Goal: Check status: Check status

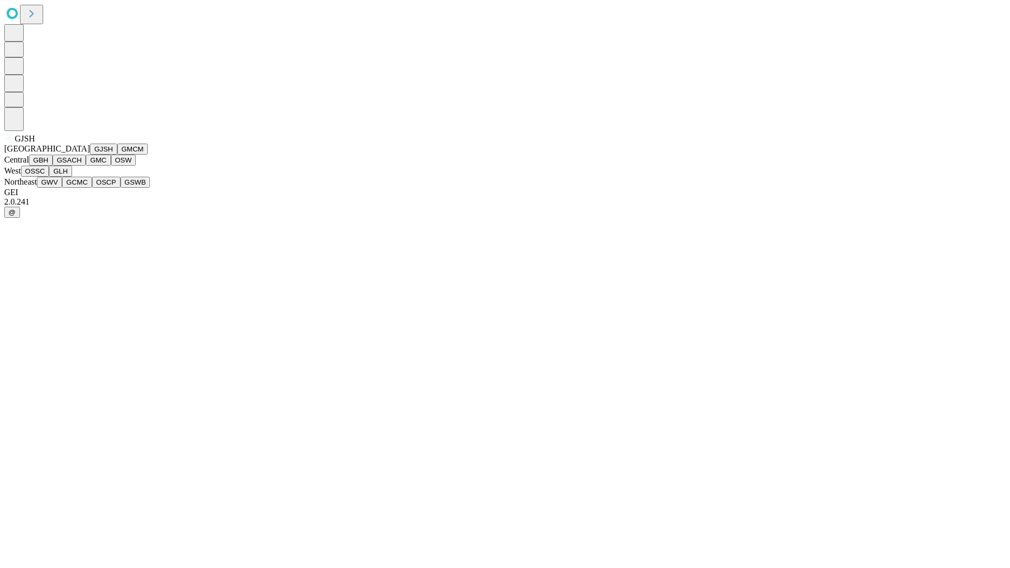
click at [90, 155] on button "GJSH" at bounding box center [103, 149] width 27 height 11
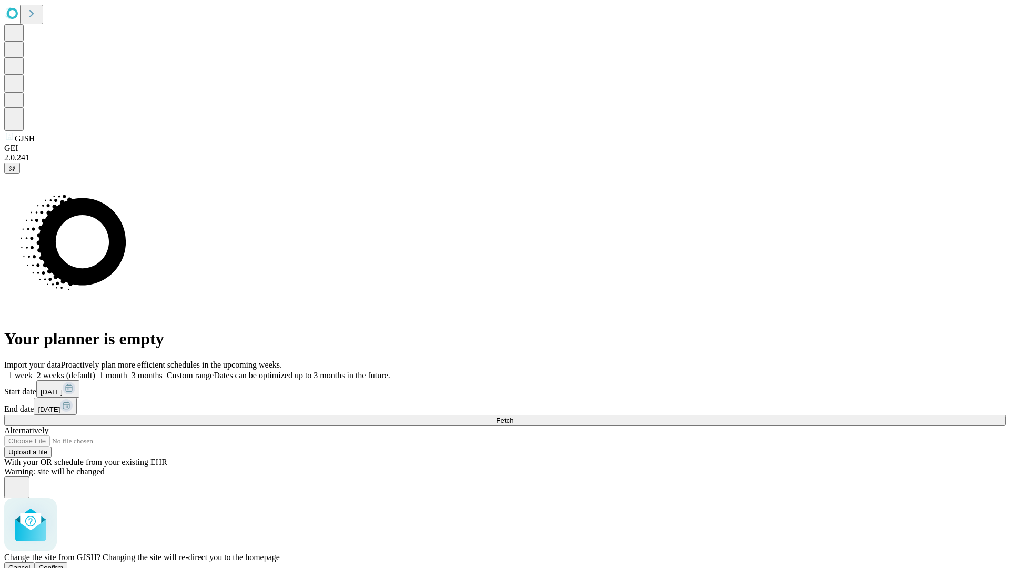
click at [64, 564] on span "Confirm" at bounding box center [51, 568] width 25 height 8
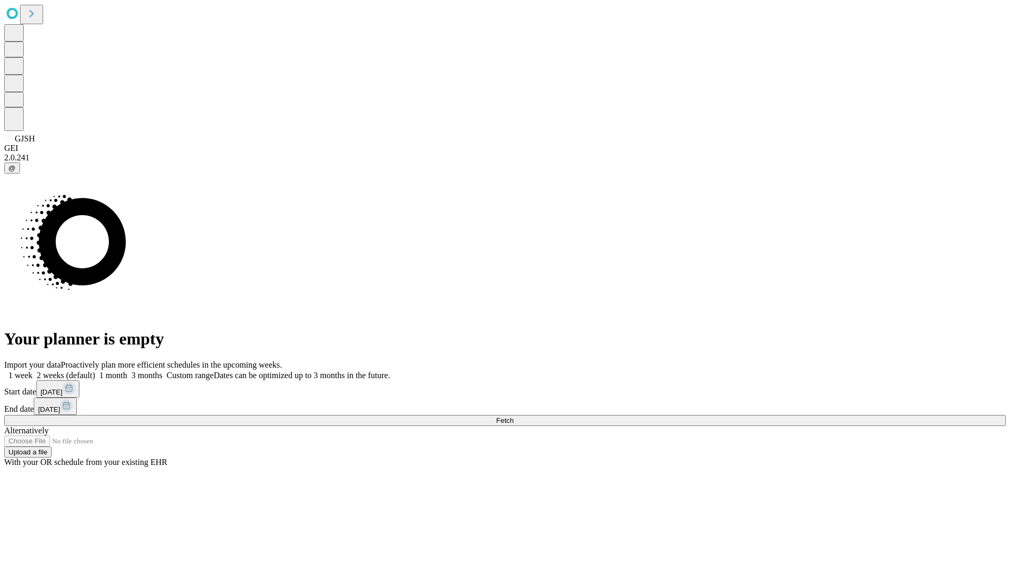
click at [127, 371] on label "1 month" at bounding box center [111, 375] width 32 height 9
click at [514, 417] on span "Fetch" at bounding box center [504, 421] width 17 height 8
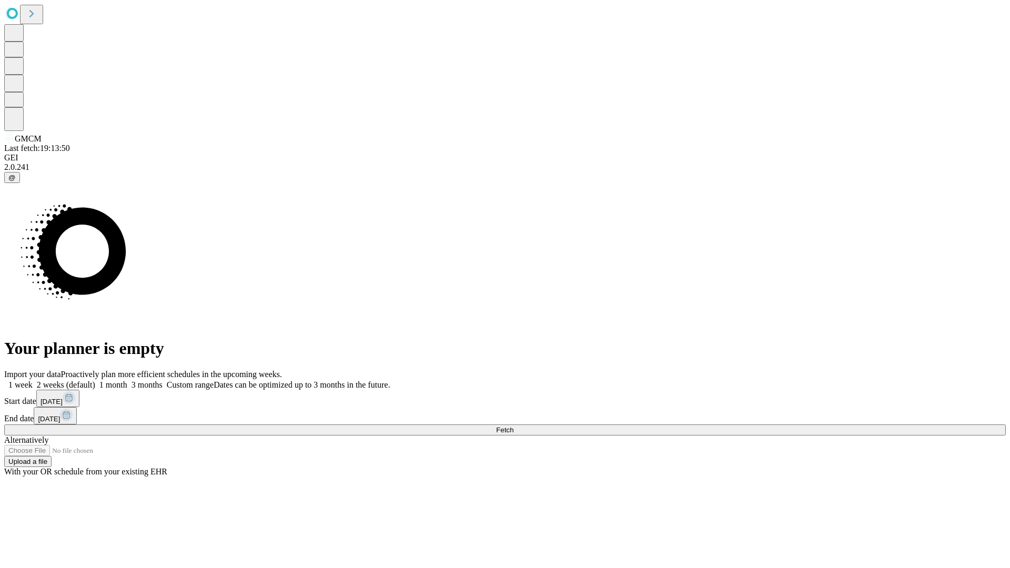
click at [127, 380] on label "1 month" at bounding box center [111, 384] width 32 height 9
click at [514, 426] on span "Fetch" at bounding box center [504, 430] width 17 height 8
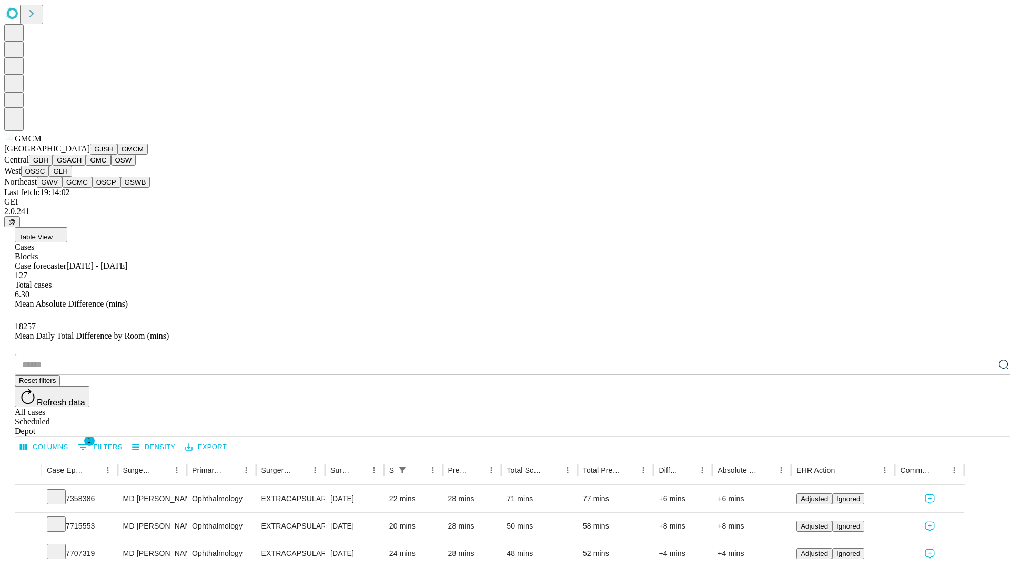
click at [53, 166] on button "GBH" at bounding box center [41, 160] width 24 height 11
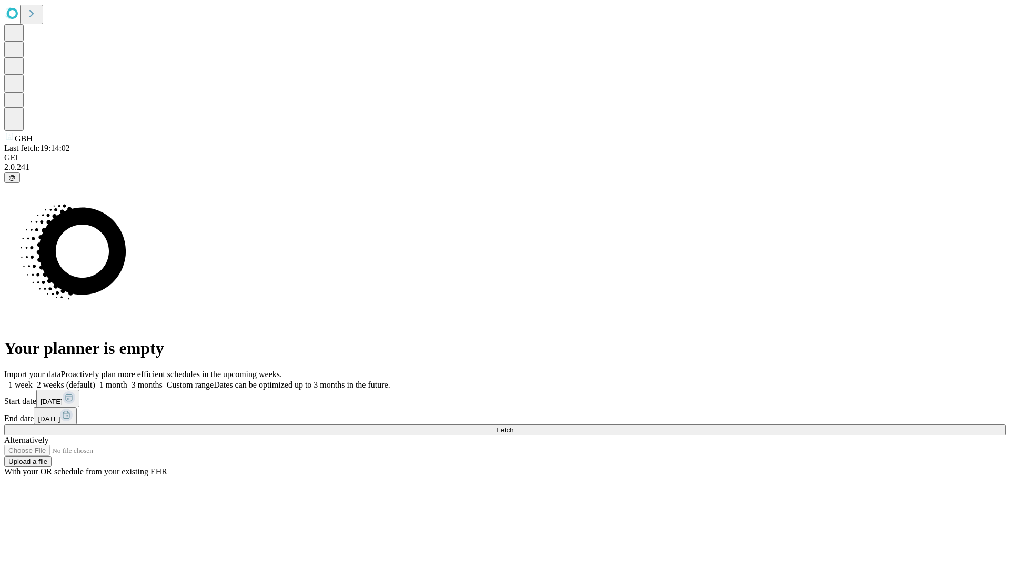
click at [127, 380] on label "1 month" at bounding box center [111, 384] width 32 height 9
click at [514, 426] on span "Fetch" at bounding box center [504, 430] width 17 height 8
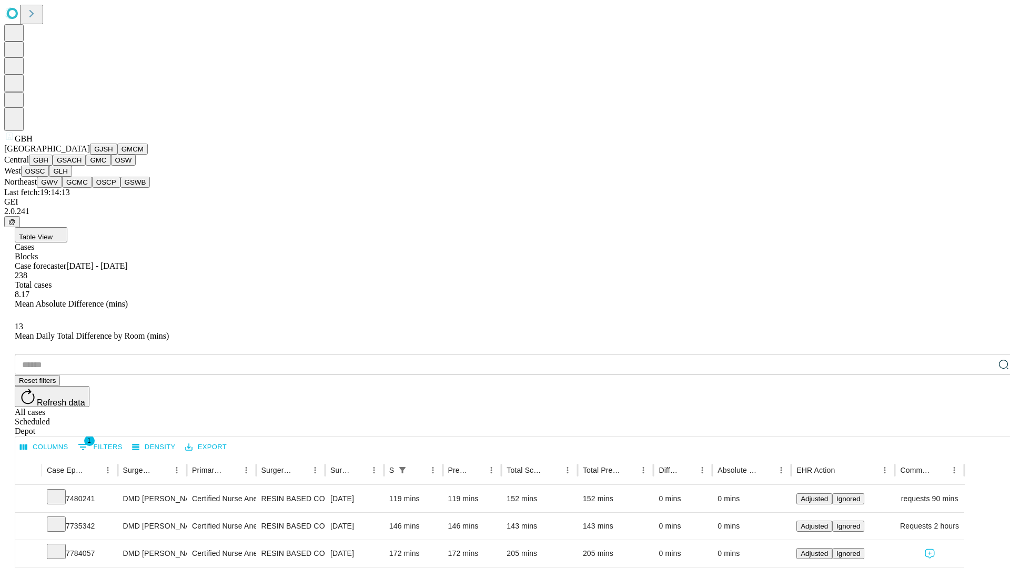
click at [82, 166] on button "GSACH" at bounding box center [69, 160] width 33 height 11
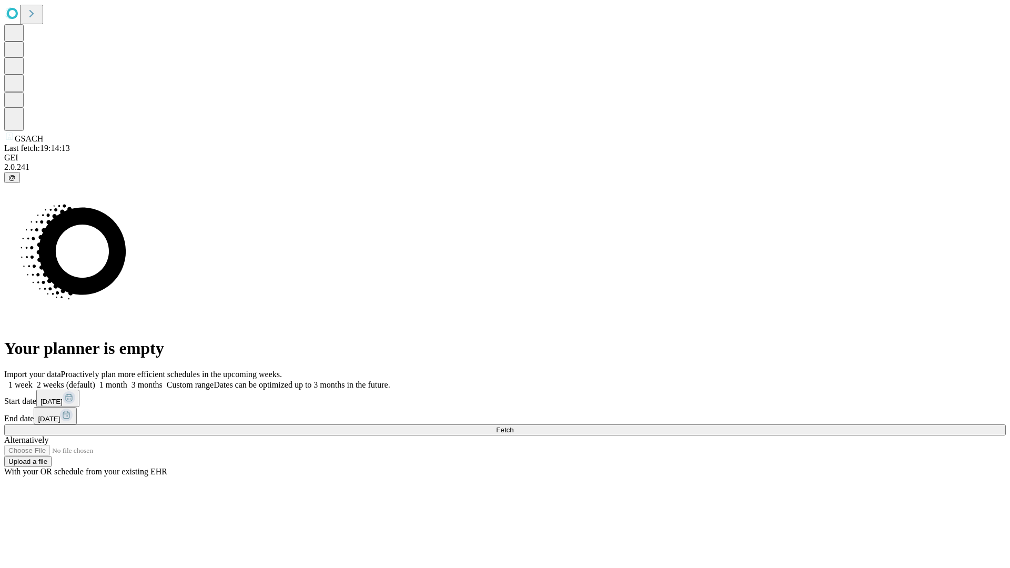
click at [127, 380] on label "1 month" at bounding box center [111, 384] width 32 height 9
click at [514, 426] on span "Fetch" at bounding box center [504, 430] width 17 height 8
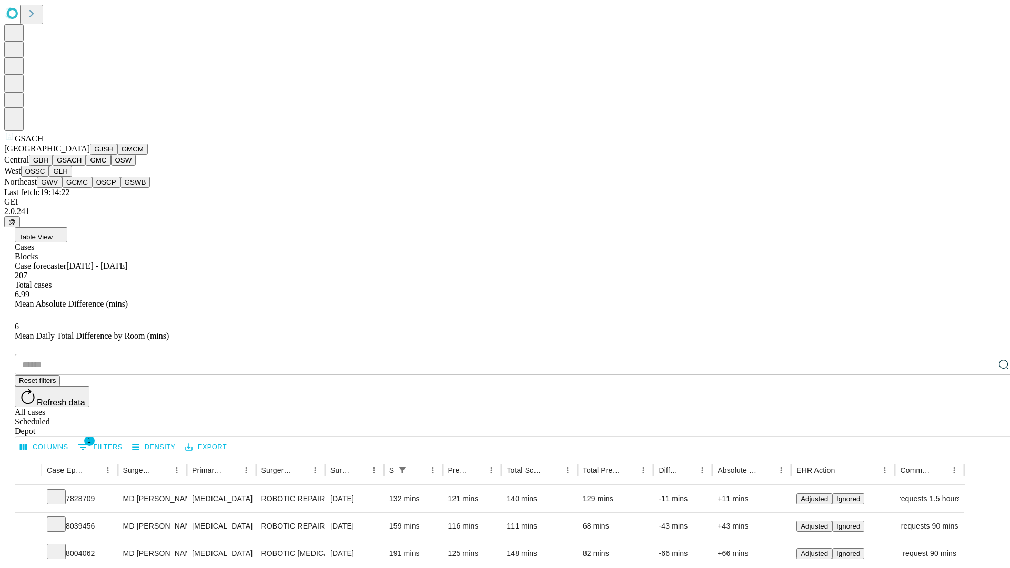
click at [86, 166] on button "GMC" at bounding box center [98, 160] width 25 height 11
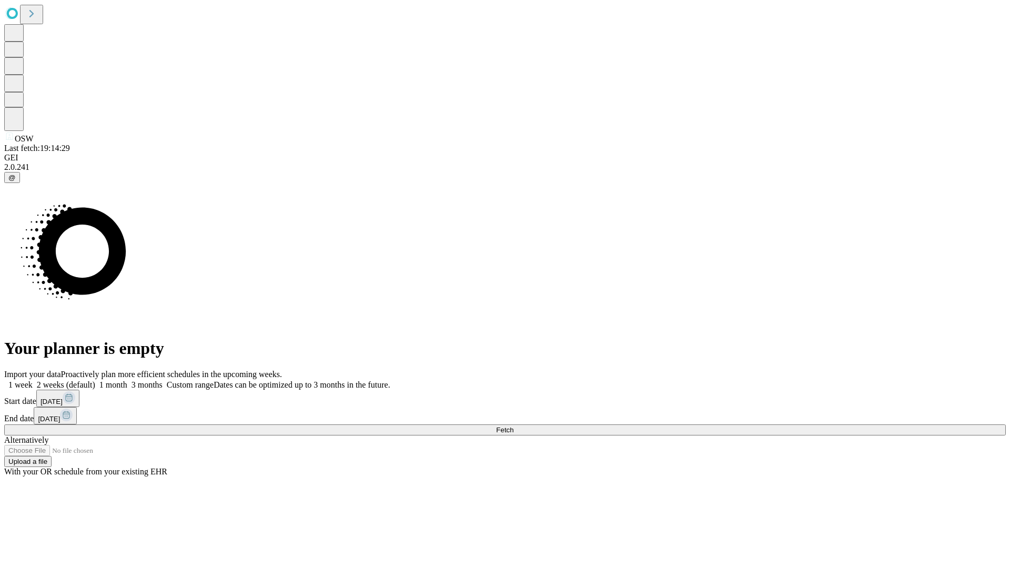
click at [127, 380] on label "1 month" at bounding box center [111, 384] width 32 height 9
click at [514, 426] on span "Fetch" at bounding box center [504, 430] width 17 height 8
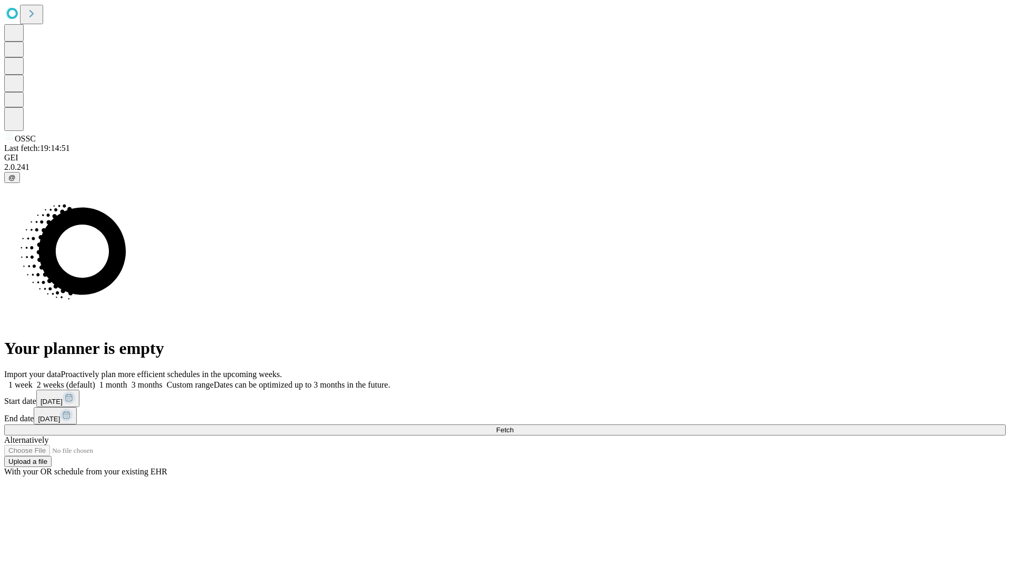
click at [127, 380] on label "1 month" at bounding box center [111, 384] width 32 height 9
click at [514, 426] on span "Fetch" at bounding box center [504, 430] width 17 height 8
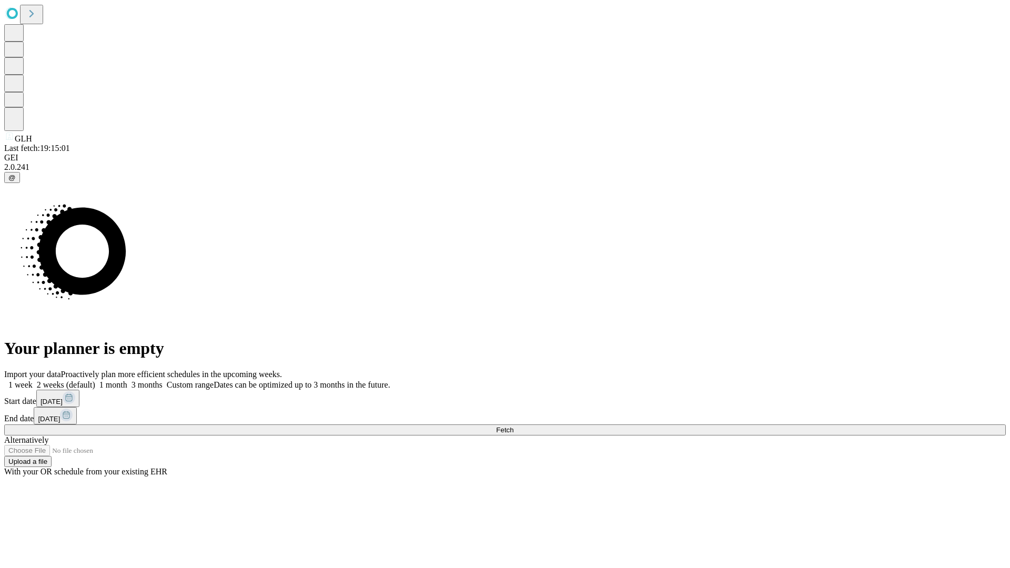
click at [127, 380] on label "1 month" at bounding box center [111, 384] width 32 height 9
click at [514, 426] on span "Fetch" at bounding box center [504, 430] width 17 height 8
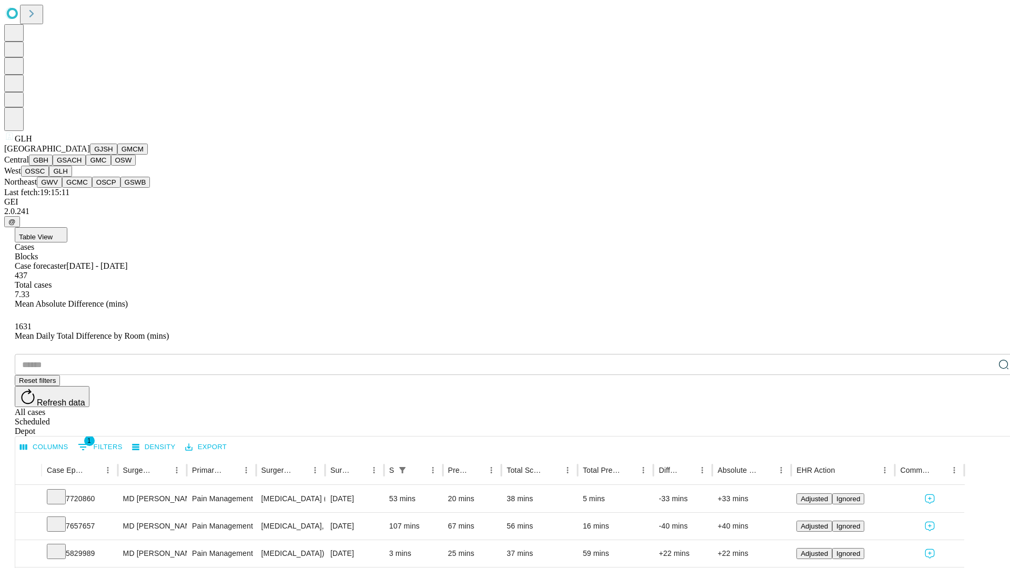
click at [62, 188] on button "GWV" at bounding box center [49, 182] width 25 height 11
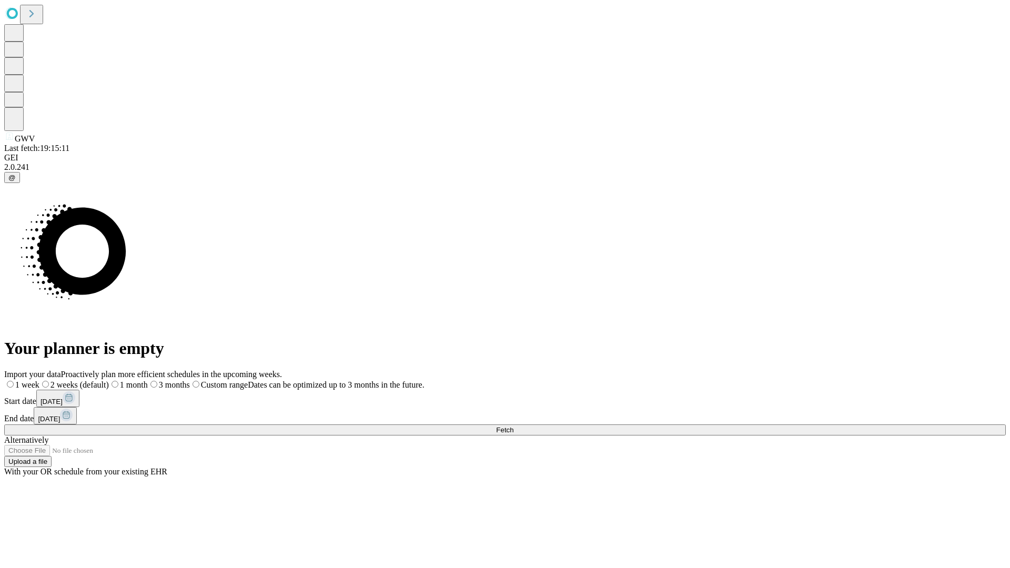
click at [148, 380] on label "1 month" at bounding box center [128, 384] width 39 height 9
click at [514, 426] on span "Fetch" at bounding box center [504, 430] width 17 height 8
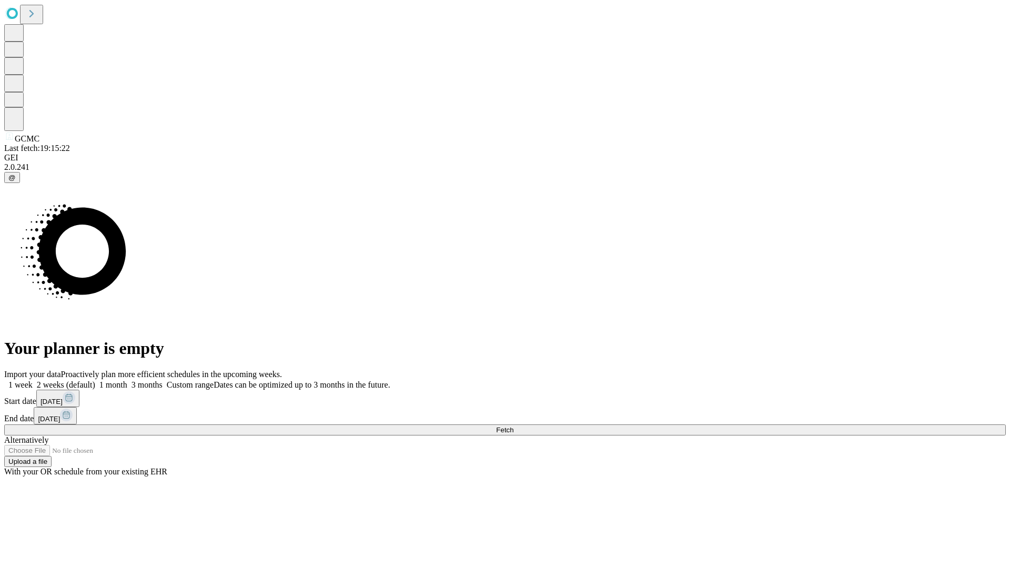
click at [514, 426] on span "Fetch" at bounding box center [504, 430] width 17 height 8
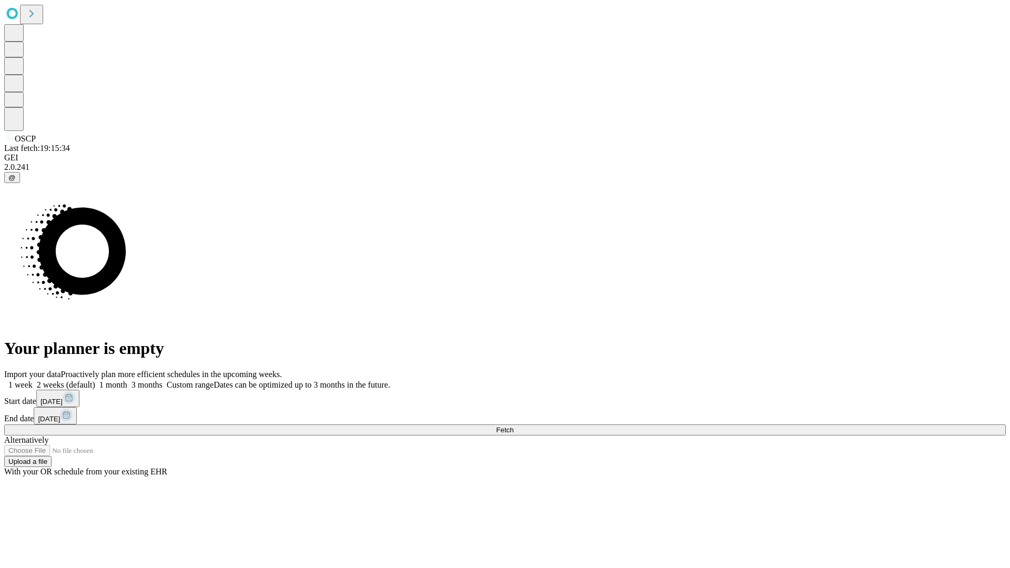
click at [127, 380] on label "1 month" at bounding box center [111, 384] width 32 height 9
click at [514, 426] on span "Fetch" at bounding box center [504, 430] width 17 height 8
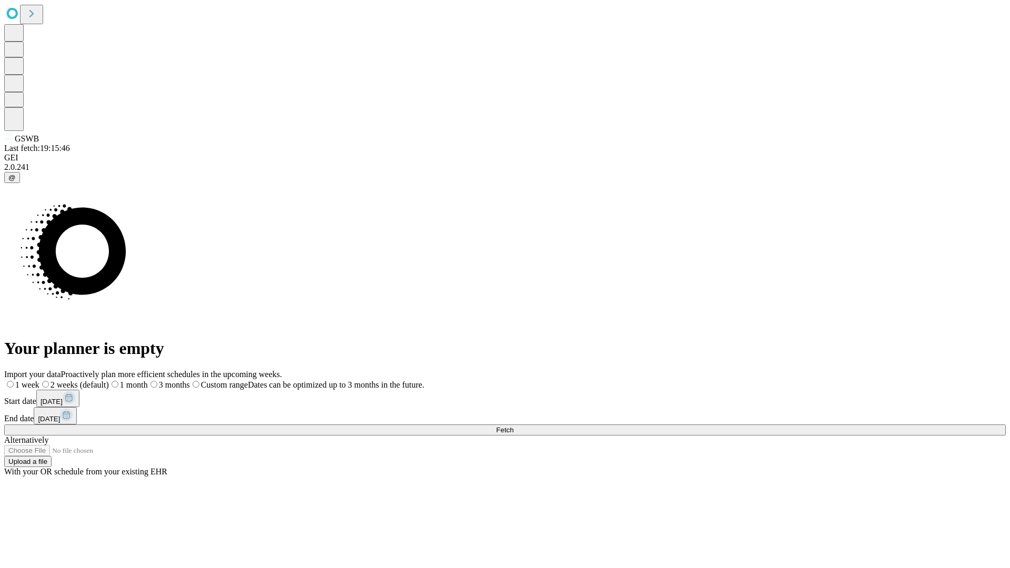
click at [148, 380] on label "1 month" at bounding box center [128, 384] width 39 height 9
click at [514, 426] on span "Fetch" at bounding box center [504, 430] width 17 height 8
